Goal: Information Seeking & Learning: Learn about a topic

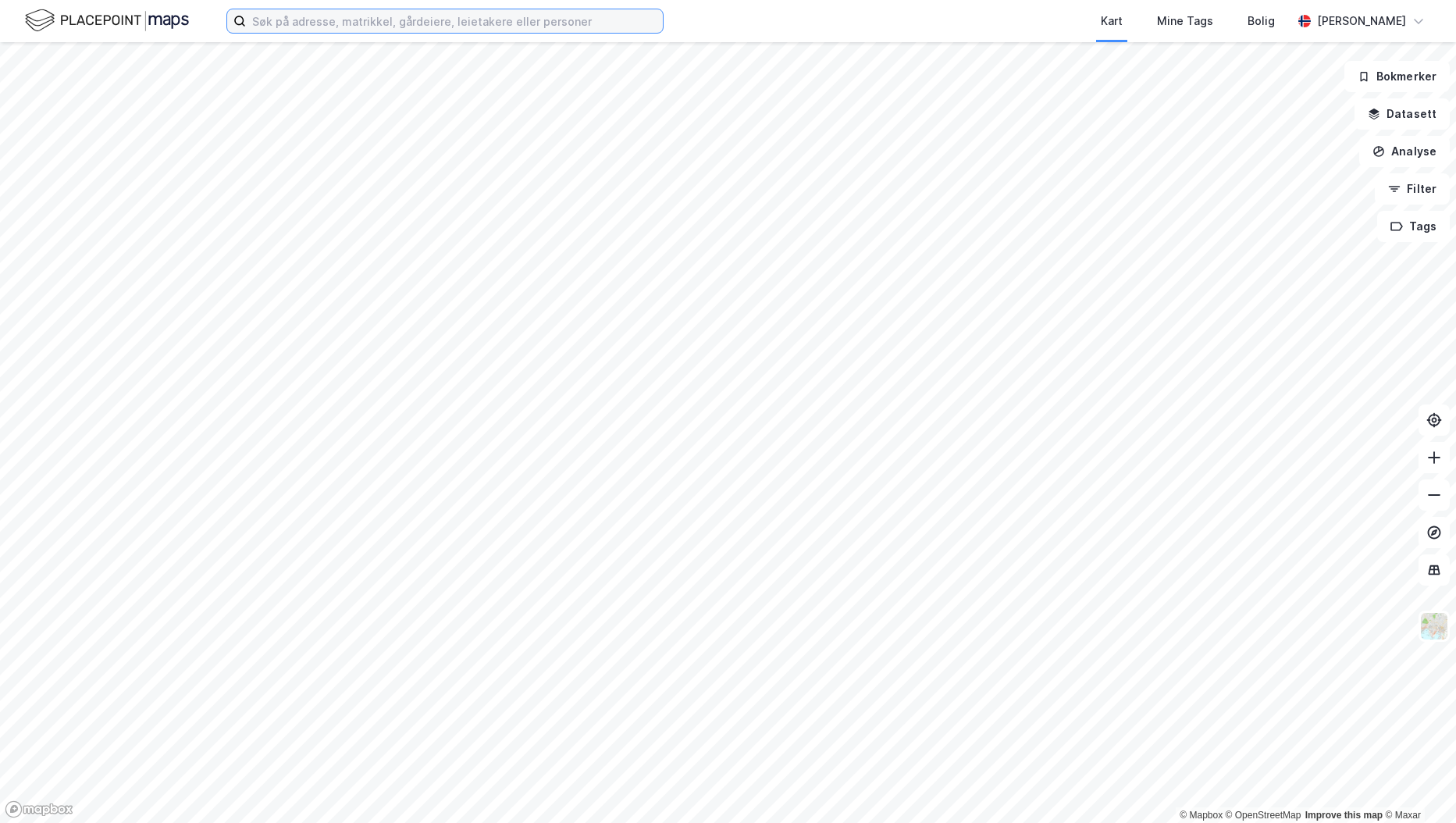
click at [426, 13] on input at bounding box center [454, 21] width 417 height 23
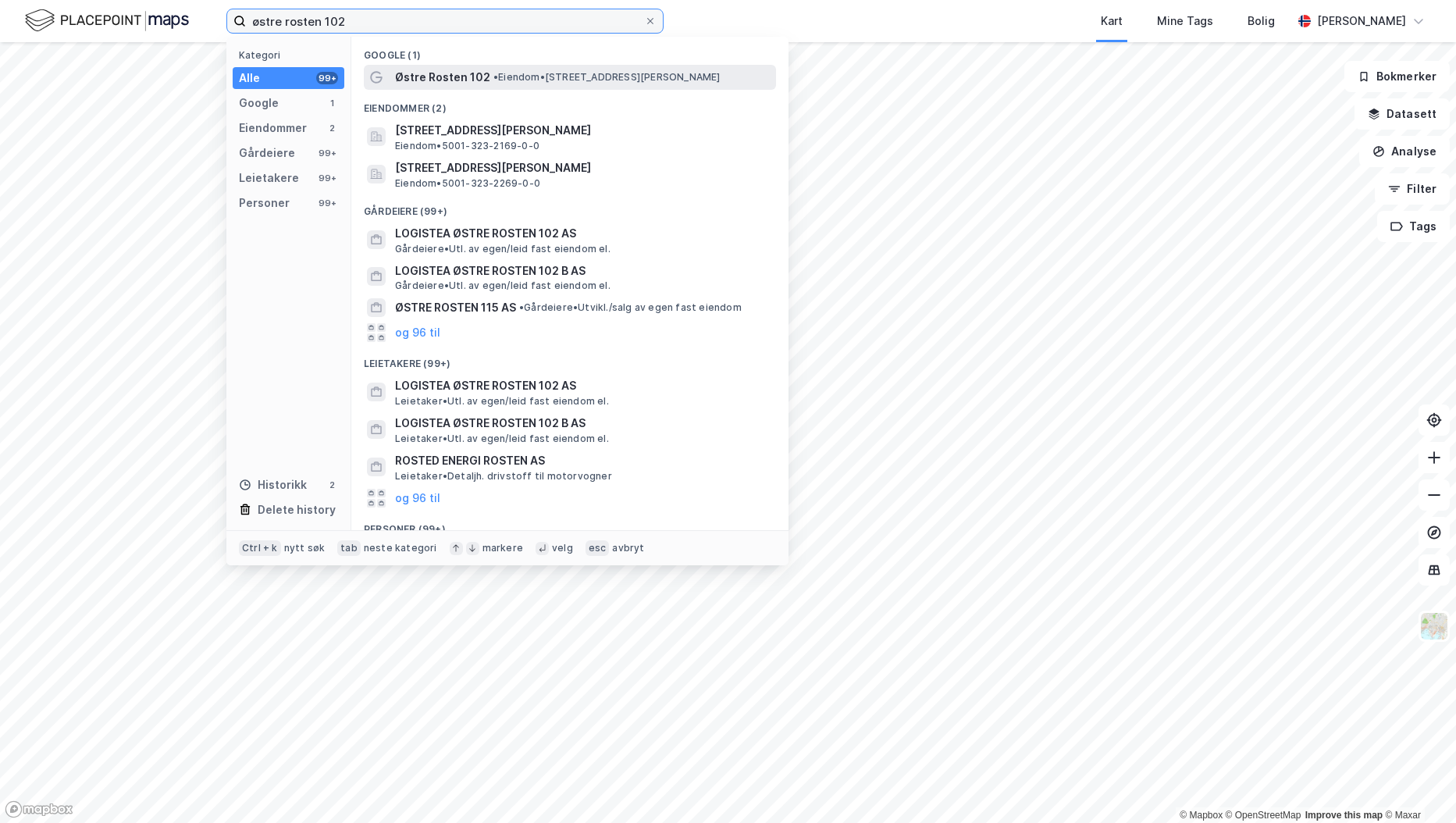
type input "østre rosten 102"
click at [455, 73] on span "Østre Rosten 102" at bounding box center [442, 77] width 95 height 19
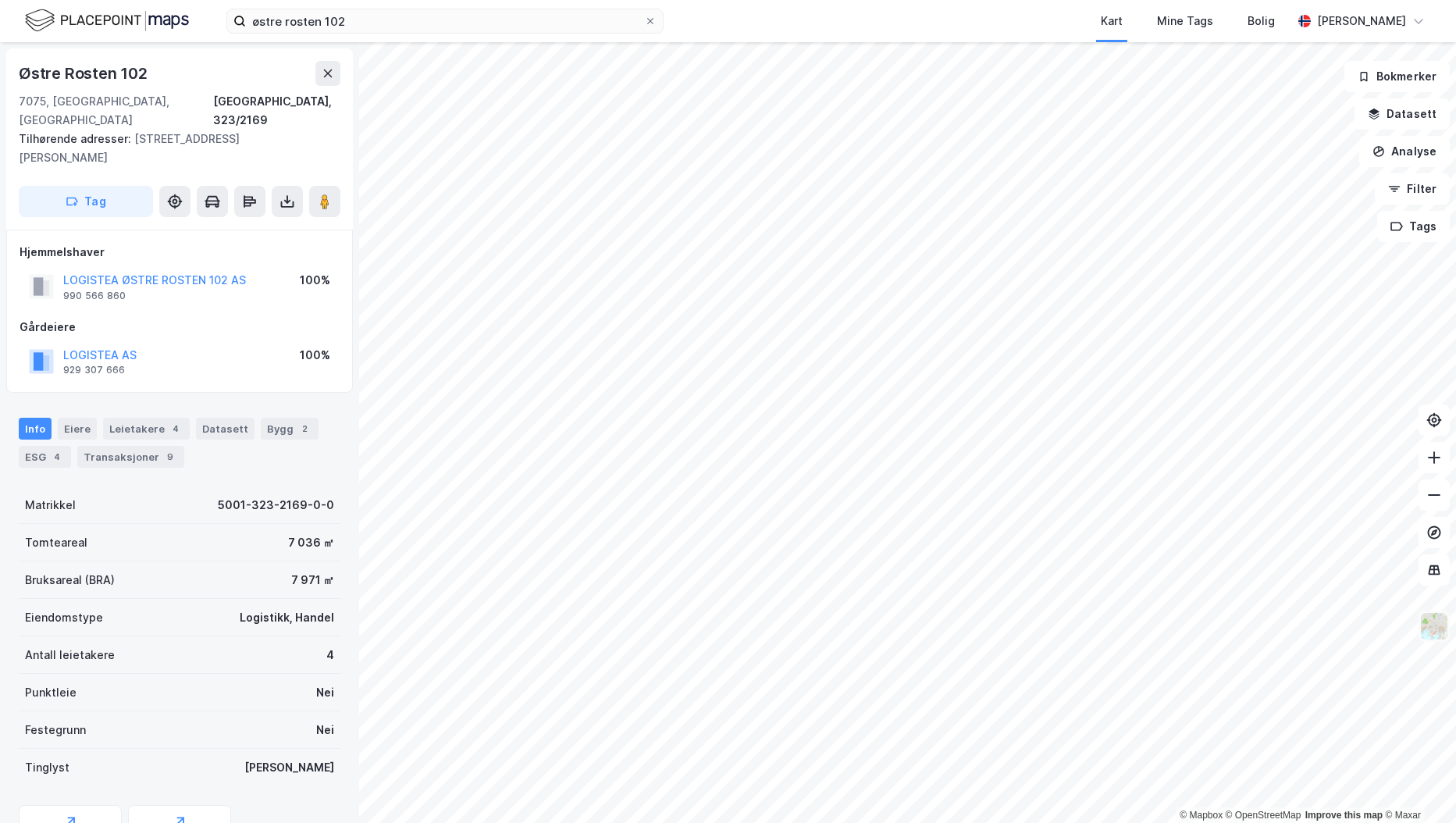
click at [1431, 627] on img at bounding box center [1434, 626] width 30 height 30
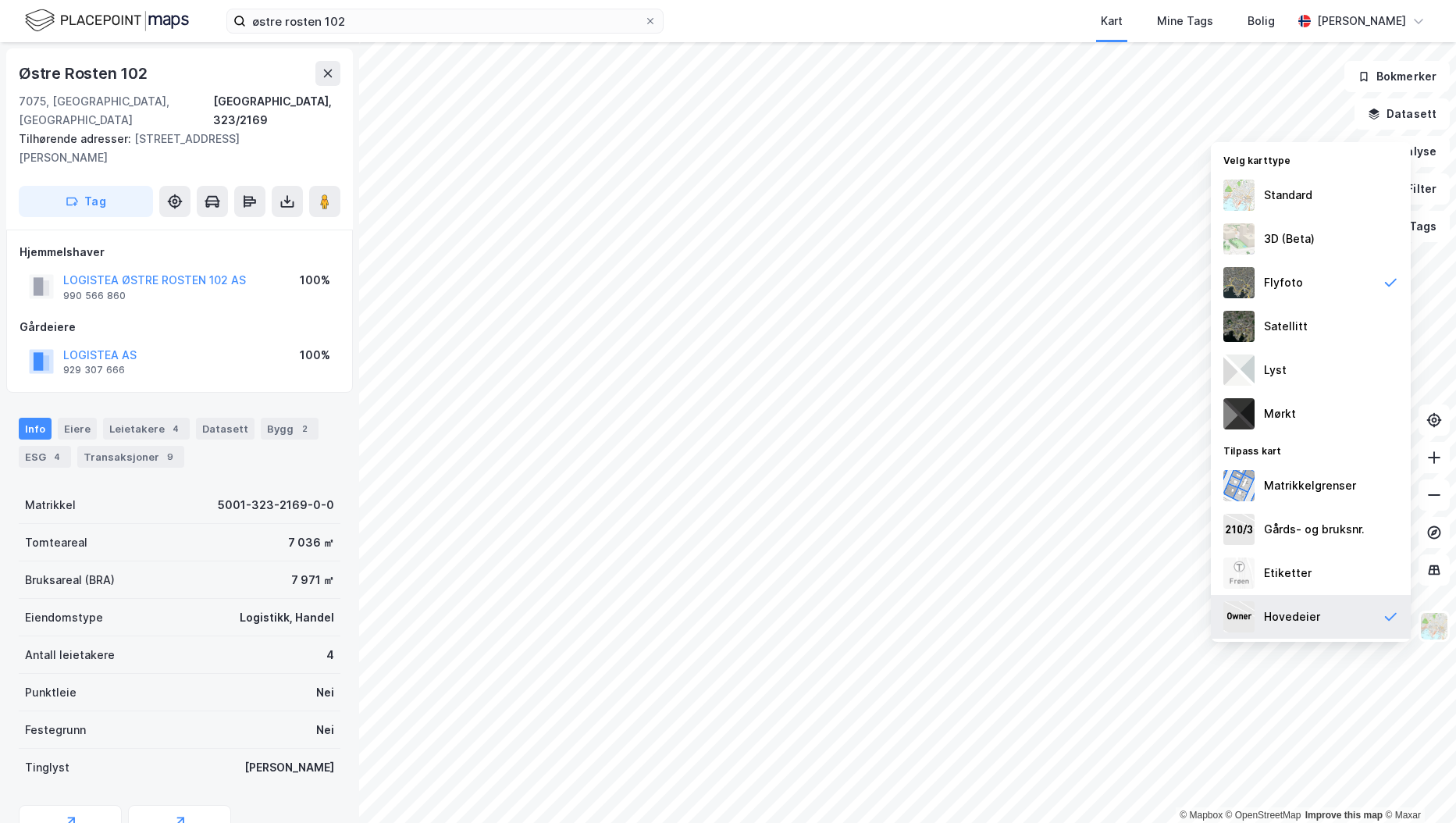
click at [1311, 619] on div "Hovedeier" at bounding box center [1292, 616] width 56 height 19
click at [1429, 158] on button "Analyse" at bounding box center [1404, 152] width 90 height 32
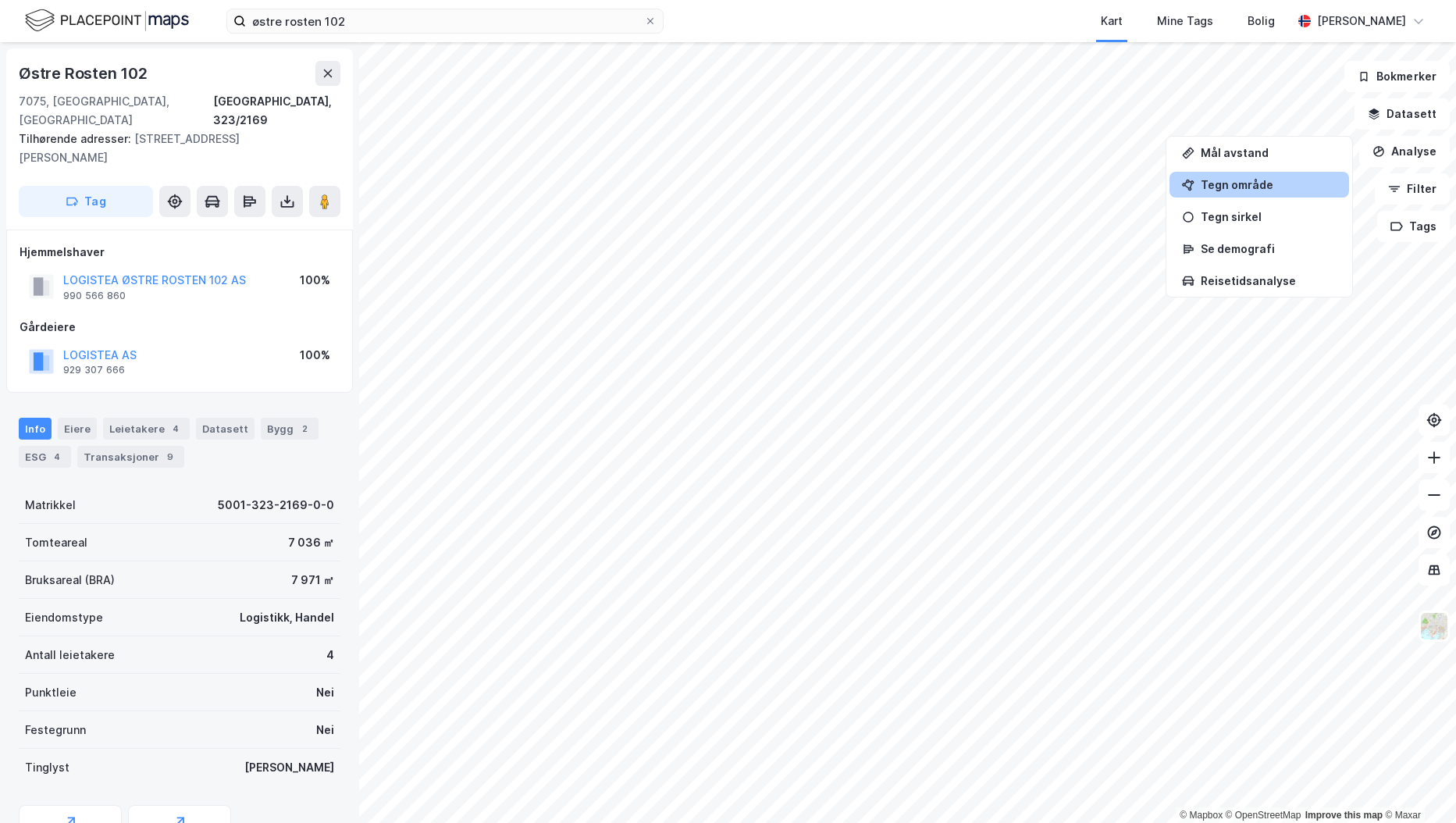
click at [1243, 190] on div "Tegn område" at bounding box center [1269, 185] width 136 height 13
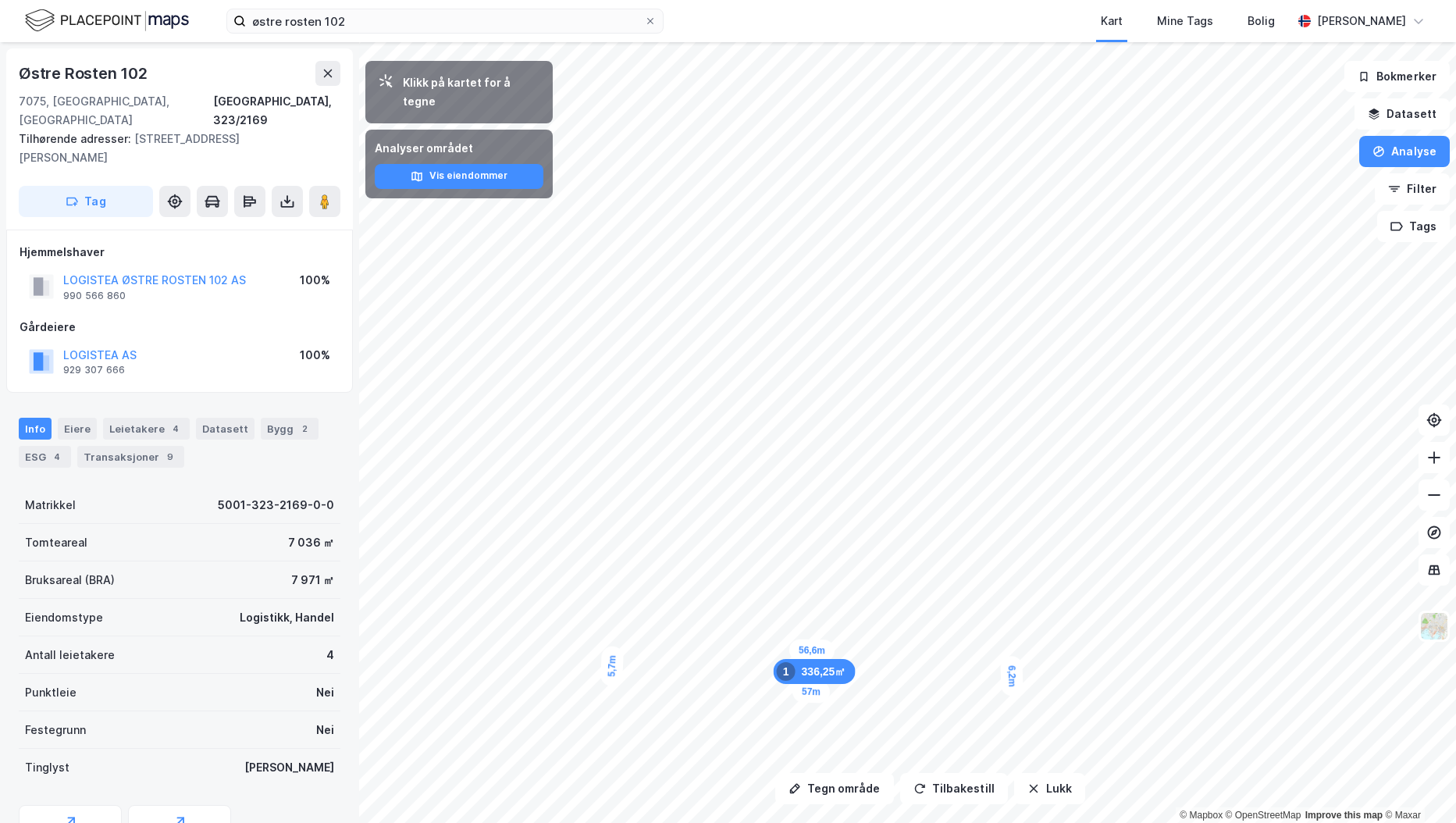
click at [308, 806] on div "Geoinnsyn Miljøstatus" at bounding box center [180, 830] width 322 height 50
click at [1401, 144] on button "Analyse" at bounding box center [1404, 152] width 90 height 32
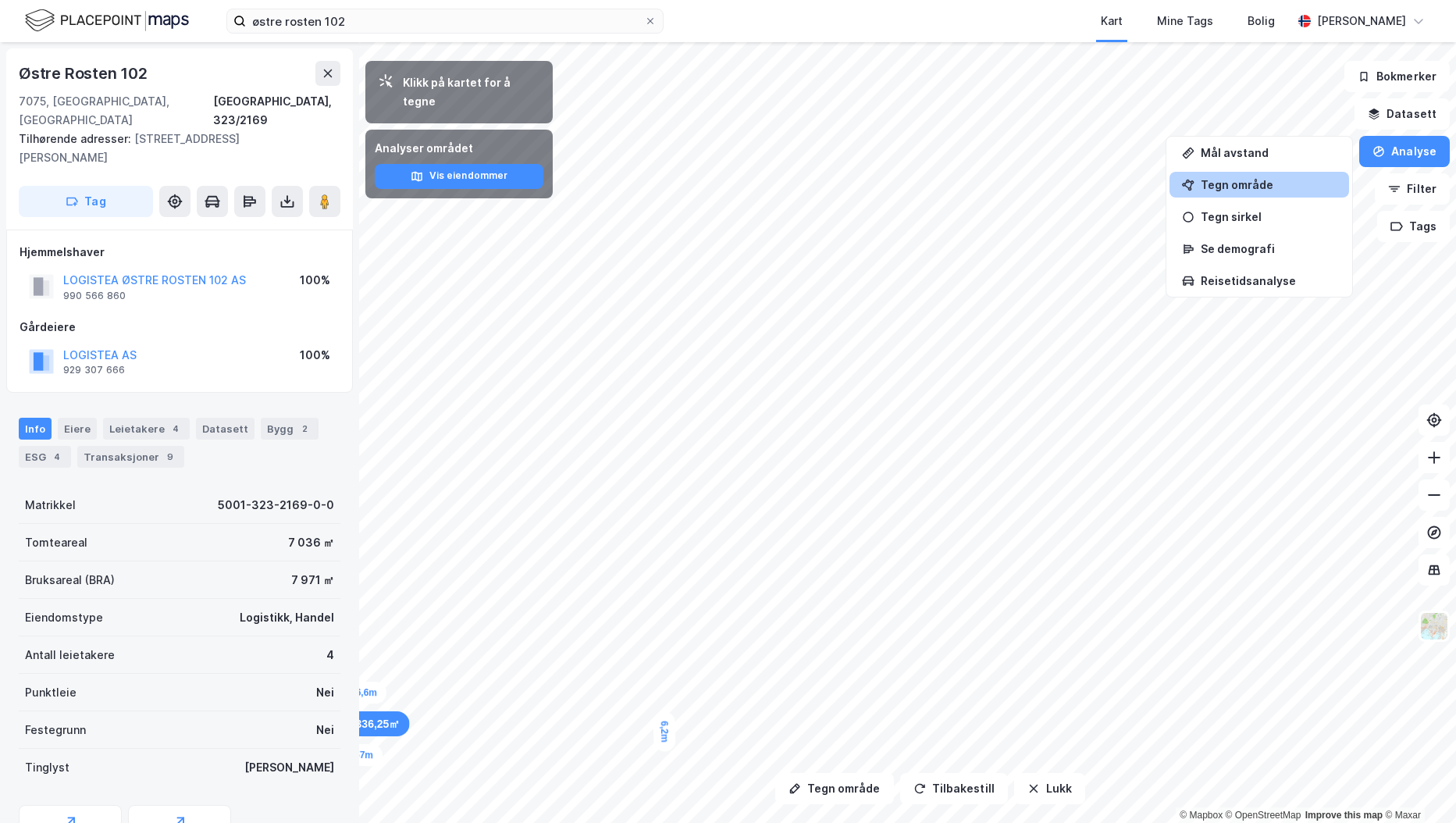
click at [1235, 178] on div "Tegn område" at bounding box center [1269, 185] width 136 height 13
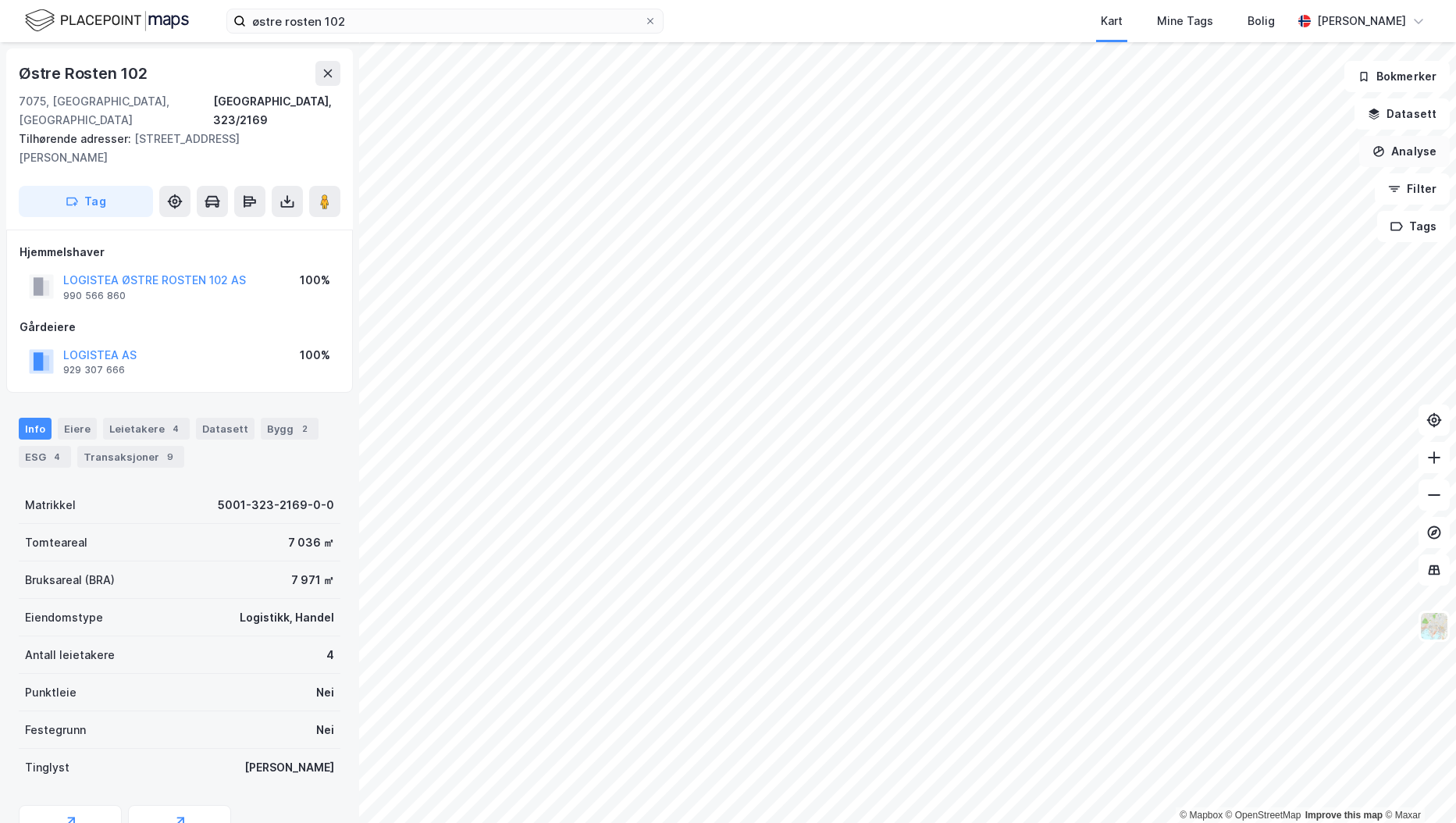
click at [1400, 155] on button "Analyse" at bounding box center [1404, 152] width 90 height 32
click at [1253, 187] on div "Tegn område" at bounding box center [1269, 185] width 136 height 13
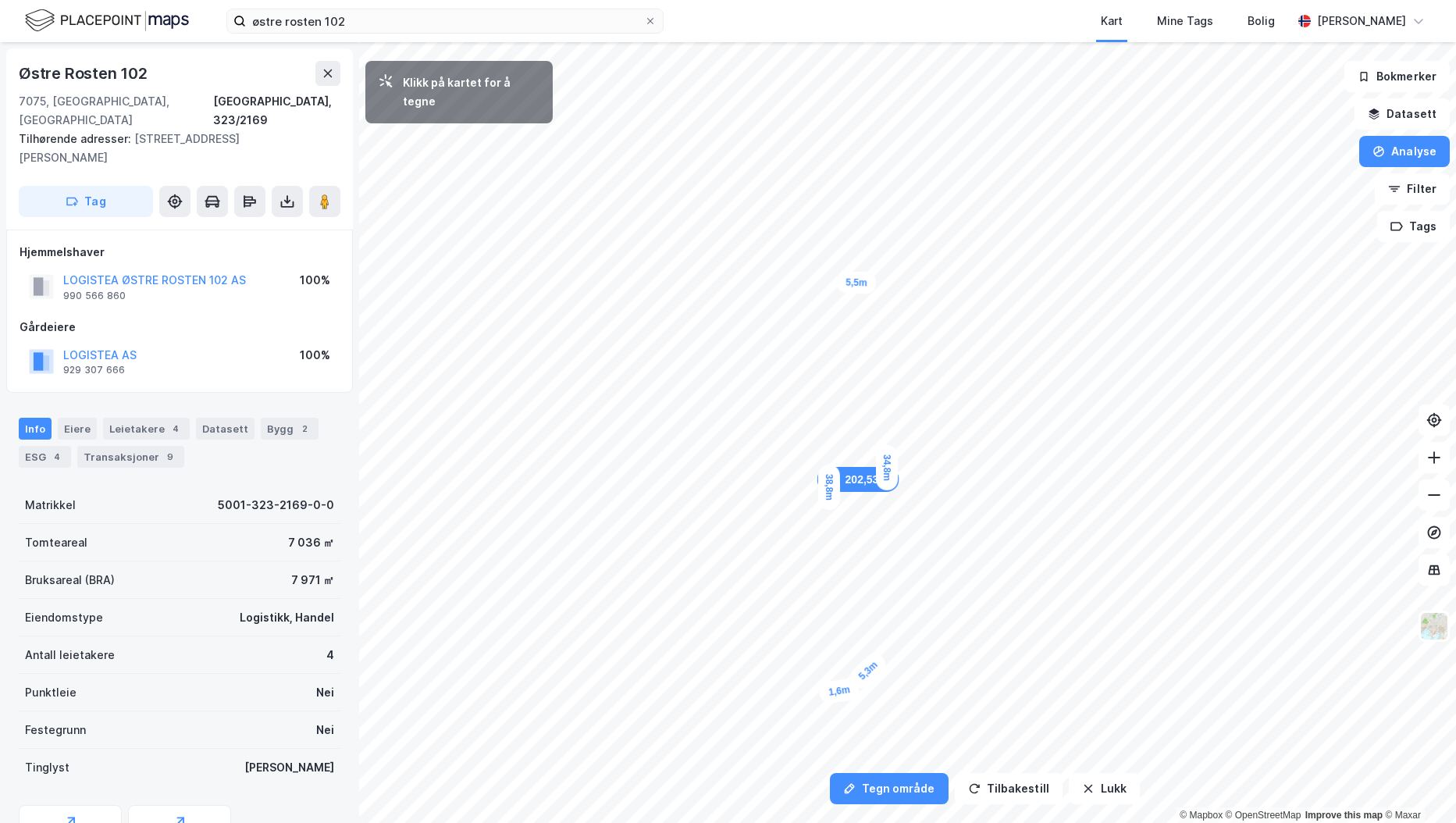
click at [832, 694] on div "1,6m" at bounding box center [840, 691] width 43 height 27
